Goal: Communication & Community: Answer question/provide support

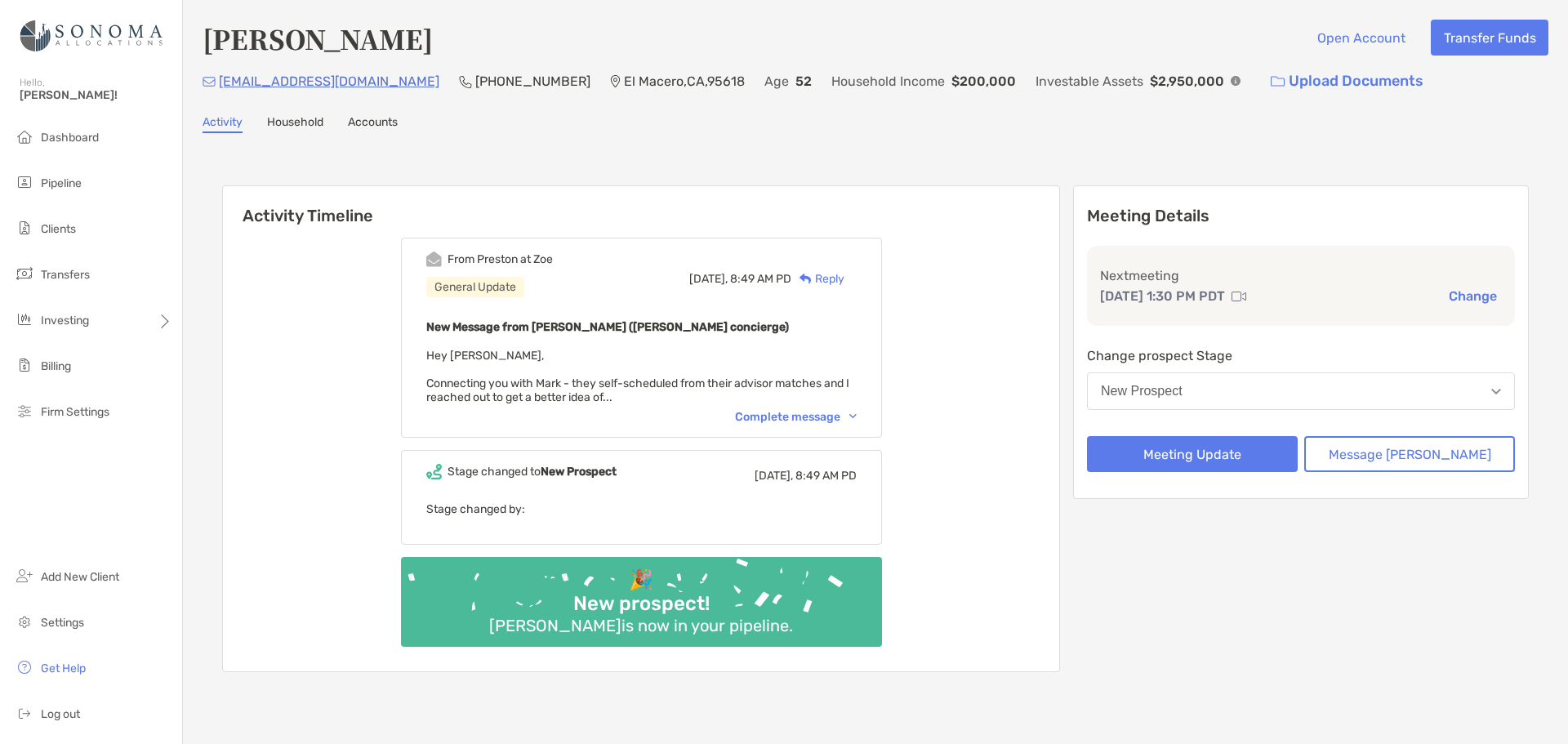
click at [845, 274] on div "Reply" at bounding box center [818, 279] width 53 height 17
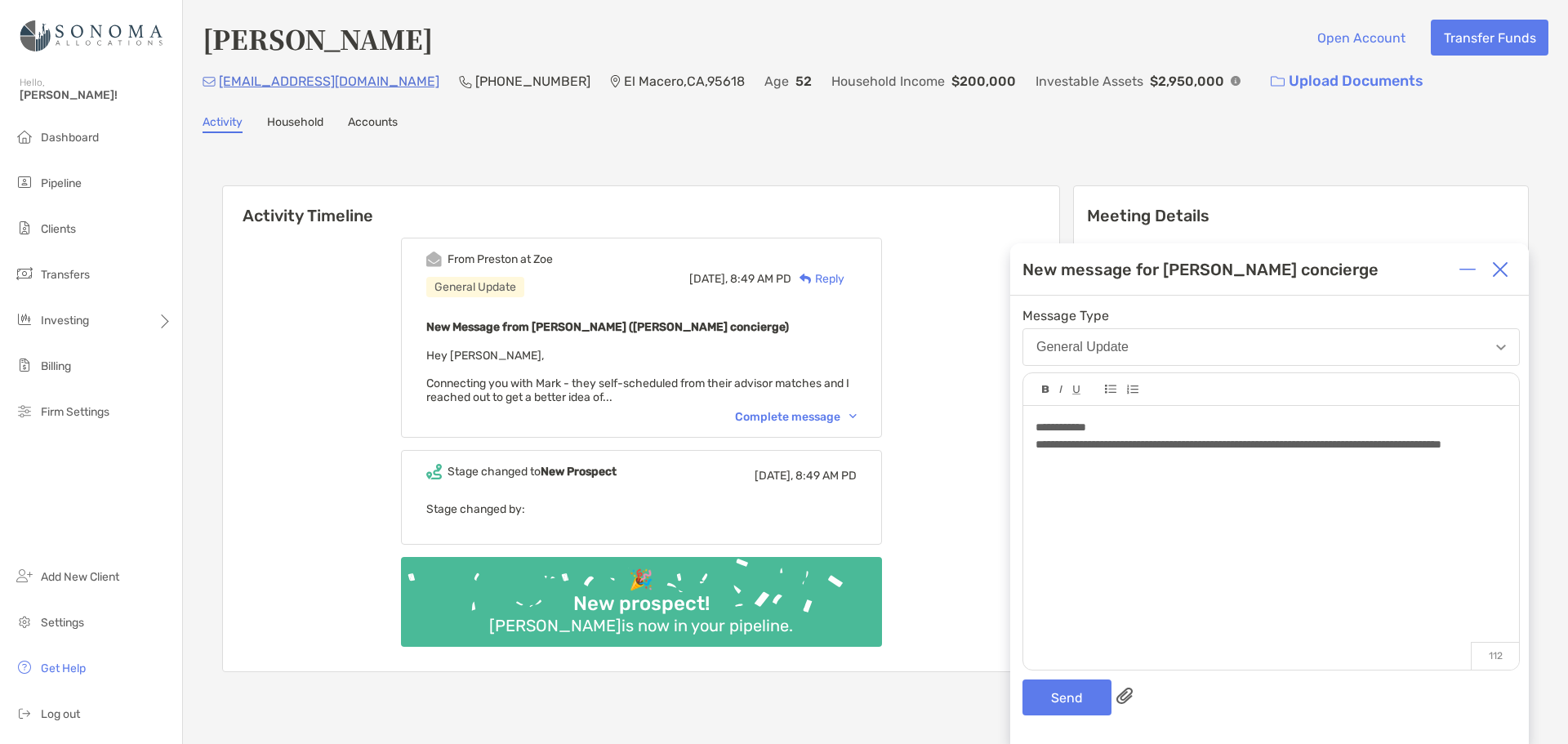
drag, startPoint x: 1070, startPoint y: 462, endPoint x: 1071, endPoint y: 470, distance: 8.1
click at [1070, 450] on span "**********" at bounding box center [1239, 445] width 406 height 11
click at [1213, 442] on span "**********" at bounding box center [1271, 453] width 470 height 28
click at [1052, 706] on button "Send" at bounding box center [1067, 698] width 89 height 36
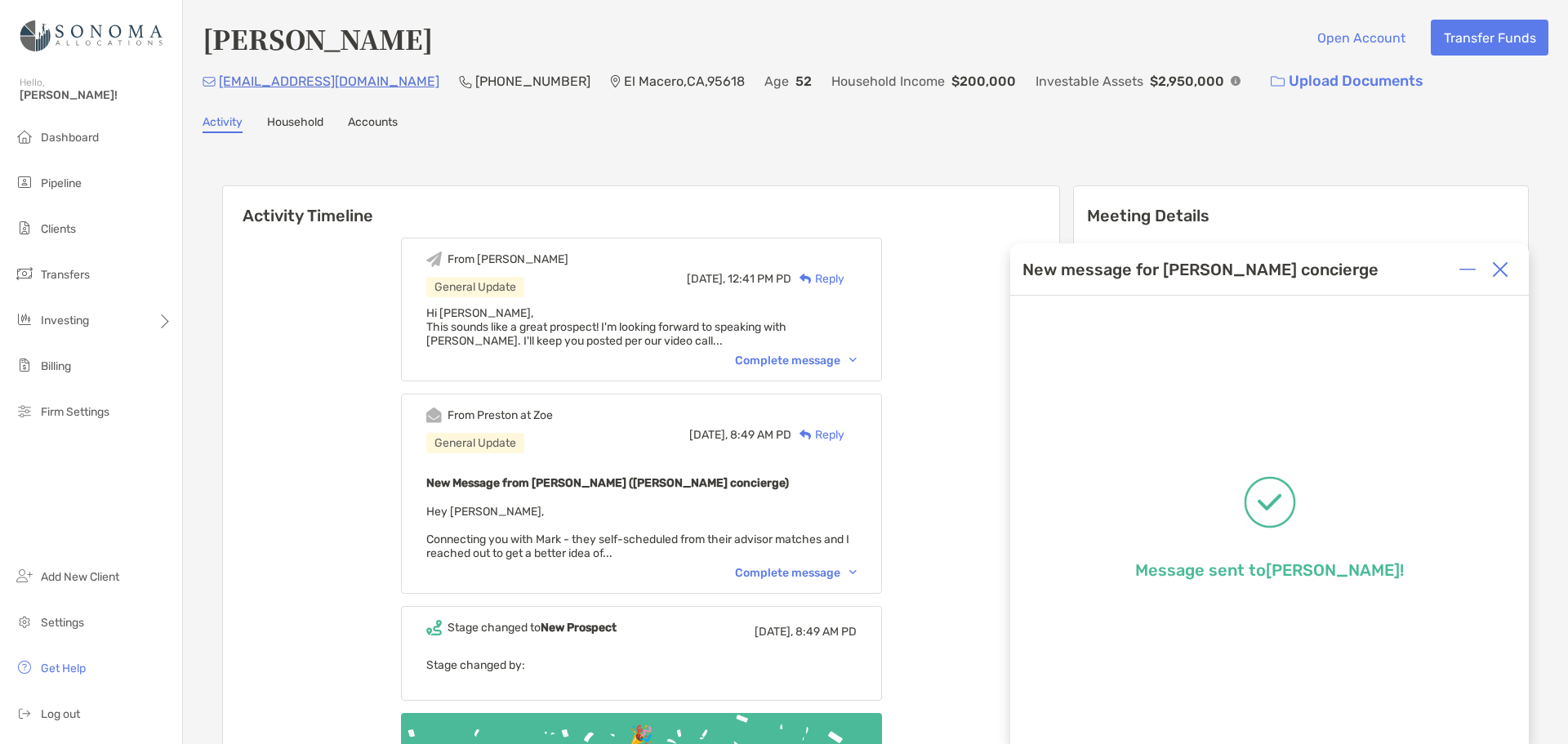
click at [1496, 273] on img at bounding box center [1500, 269] width 16 height 16
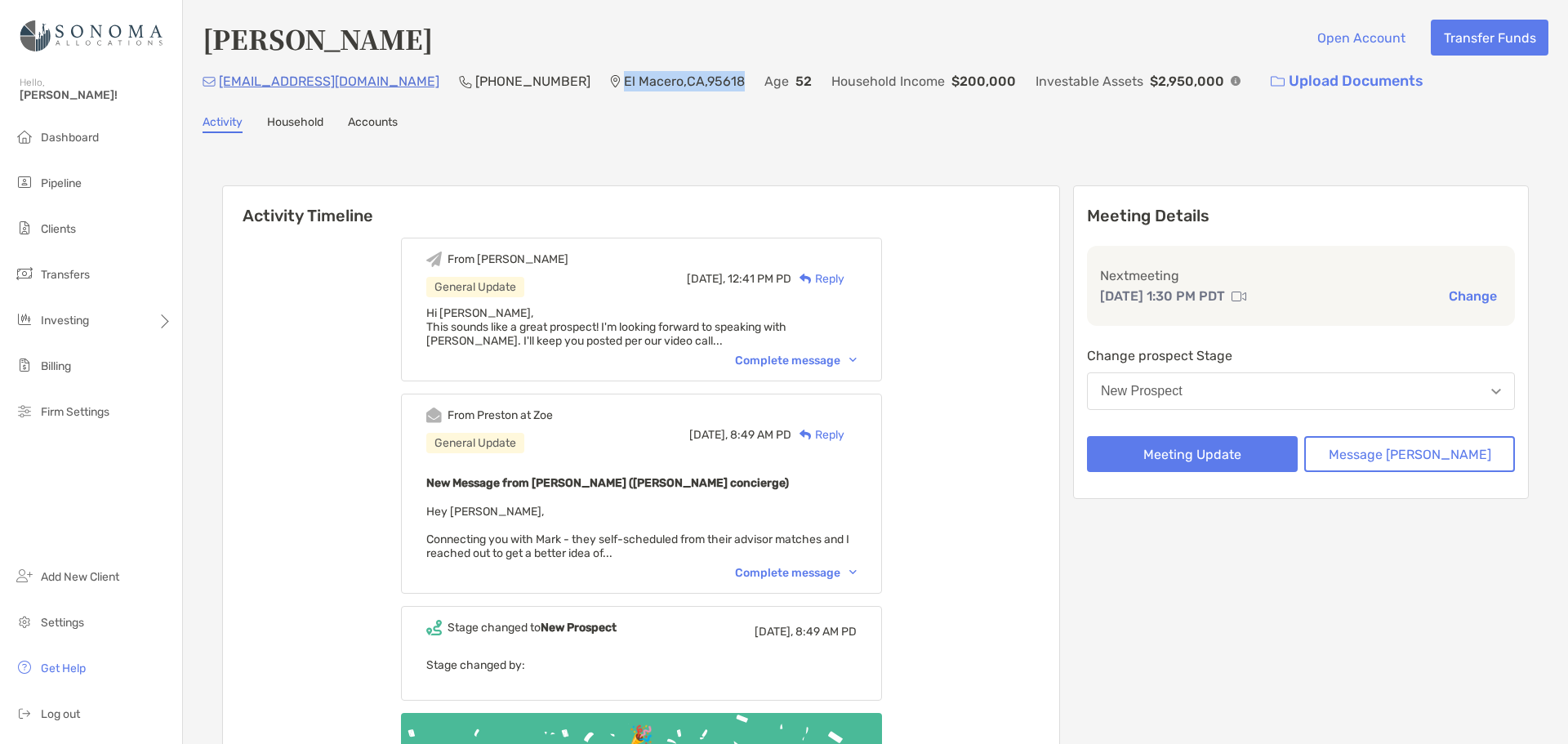
drag, startPoint x: 683, startPoint y: 85, endPoint x: 558, endPoint y: 86, distance: 125.0
click at [558, 86] on div "markrogers1973@yahoo.com (661) 816-5948 El Macero , CA , 95618 Age 52 Household…" at bounding box center [876, 81] width 1346 height 35
click at [611, 78] on img at bounding box center [615, 82] width 10 height 13
copy p "El Macero , CA , 95618"
click at [888, 162] on div "Activity Timeline From Todd General Update Today, 12:41 PM PD Reply Hi Preston,…" at bounding box center [876, 509] width 1346 height 718
